Goal: Task Accomplishment & Management: Use online tool/utility

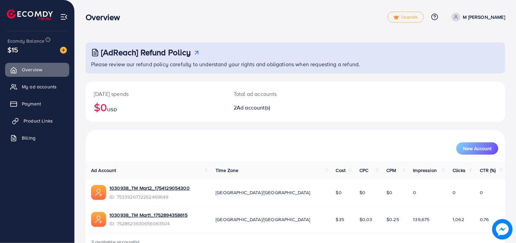
click at [43, 119] on span "Product Links" at bounding box center [38, 120] width 29 height 7
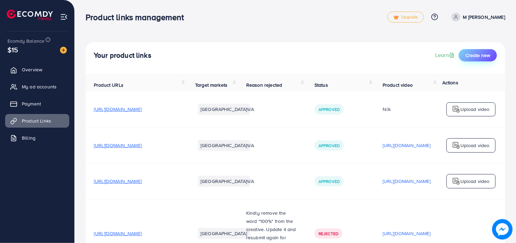
click at [464, 53] on button "Create new" at bounding box center [478, 55] width 38 height 12
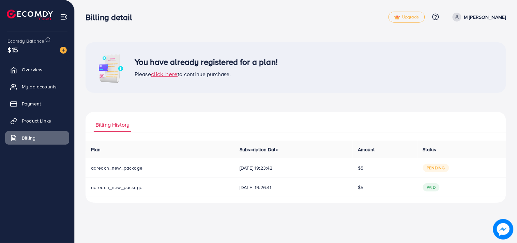
click at [438, 165] on span "pending" at bounding box center [436, 168] width 26 height 8
click at [438, 168] on span "pending" at bounding box center [436, 168] width 26 height 8
